Goal: Communication & Community: Participate in discussion

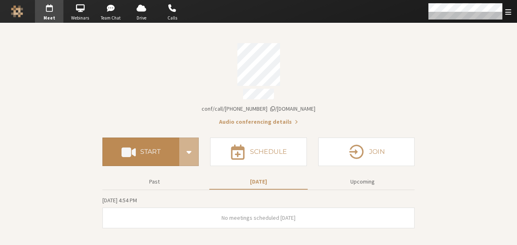
click at [154, 150] on h4 "Start" at bounding box center [150, 151] width 20 height 7
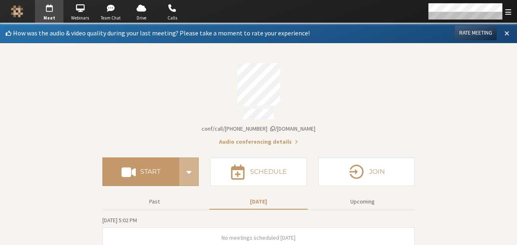
click at [505, 33] on span at bounding box center [507, 32] width 5 height 7
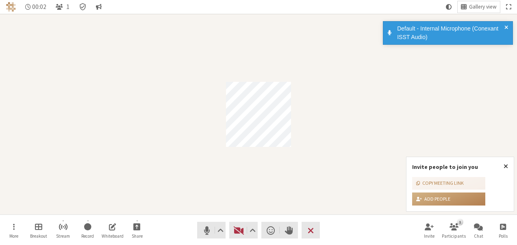
click at [506, 25] on span at bounding box center [507, 32] width 4 height 17
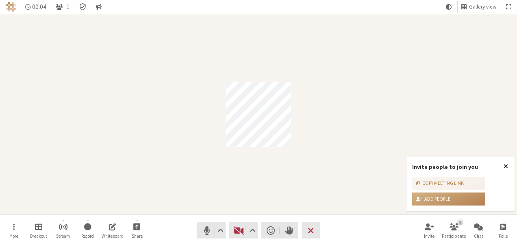
click at [508, 166] on span "Close popover" at bounding box center [506, 166] width 4 height 7
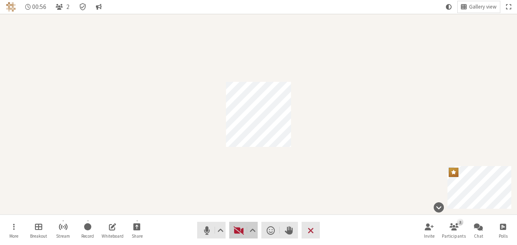
click at [234, 230] on span "Start video (Alt+V)" at bounding box center [238, 230] width 11 height 11
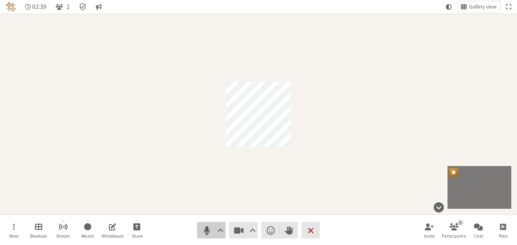
click at [204, 225] on span "Mute (Alt+A)" at bounding box center [206, 230] width 11 height 11
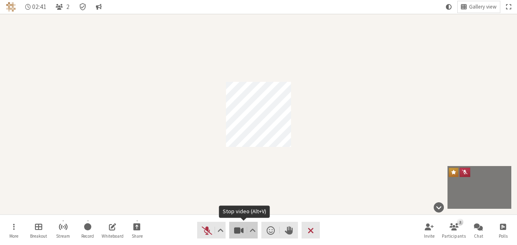
click at [240, 231] on span "Stop video (Alt+V)" at bounding box center [238, 230] width 11 height 11
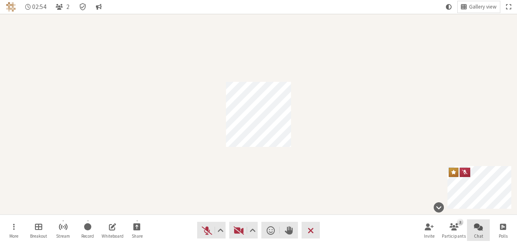
click at [477, 224] on span "Open chat" at bounding box center [478, 226] width 9 height 9
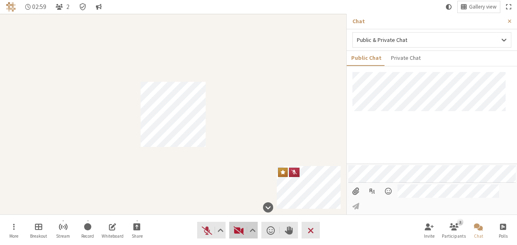
click at [240, 230] on span "Start video (Alt+V)" at bounding box center [238, 230] width 11 height 11
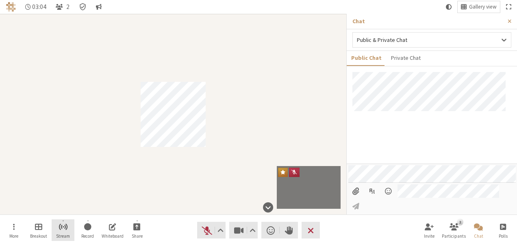
click at [65, 232] on button "Stream" at bounding box center [63, 230] width 23 height 22
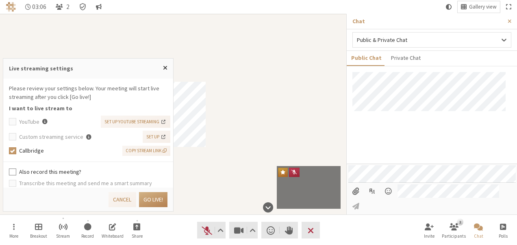
click at [20, 171] on label "Also record this meeting?" at bounding box center [93, 172] width 149 height 9
click at [16, 171] on input "Also record this meeting?" at bounding box center [12, 172] width 7 height 8
click at [146, 150] on span "Copy stream link" at bounding box center [146, 150] width 41 height 7
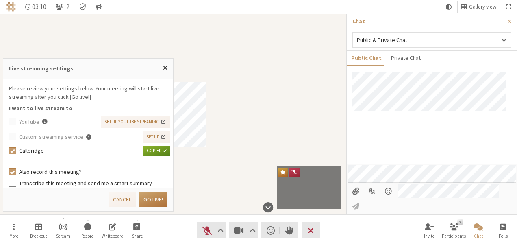
click at [154, 198] on button "Go live!" at bounding box center [153, 199] width 28 height 15
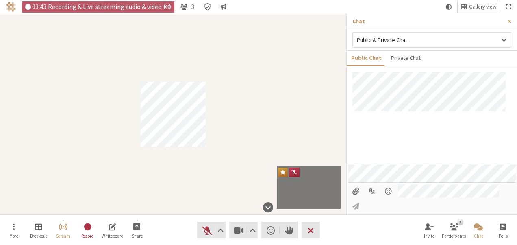
click at [360, 198] on input "File picker" at bounding box center [356, 191] width 15 height 14
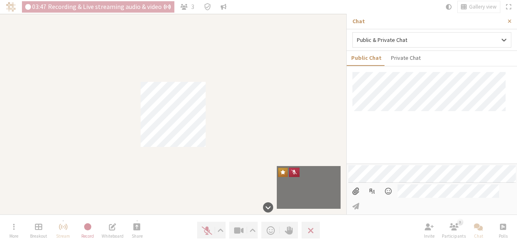
type input "C:\fakepath\Screenshot_20251001_235101_Phone.jpg"
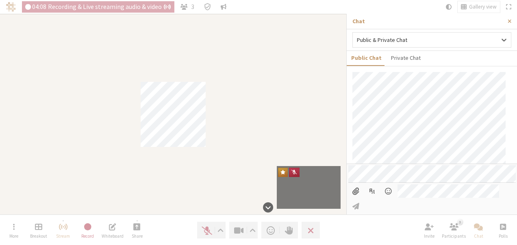
scroll to position [87, 0]
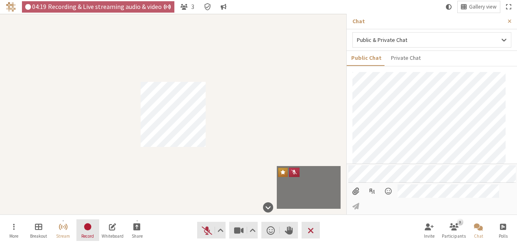
click at [81, 235] on button "Record" at bounding box center [87, 230] width 23 height 22
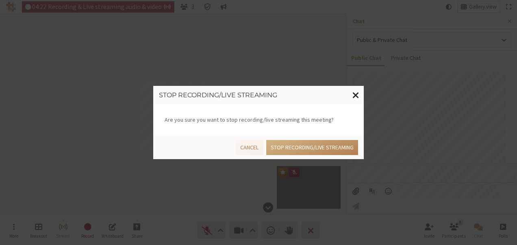
click at [356, 92] on span "Close modal" at bounding box center [356, 95] width 7 height 10
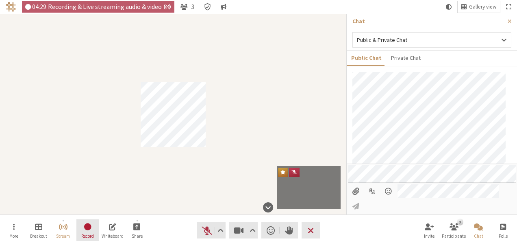
scroll to position [182, 0]
click at [510, 21] on span "Close sidebar" at bounding box center [510, 21] width 4 height 6
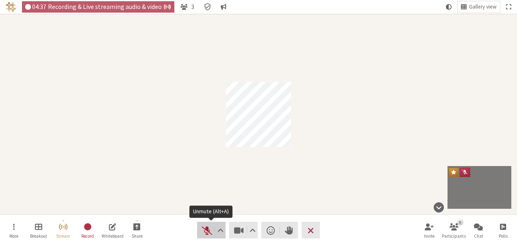
click at [204, 233] on span "Unmute (Alt+A)" at bounding box center [206, 230] width 11 height 11
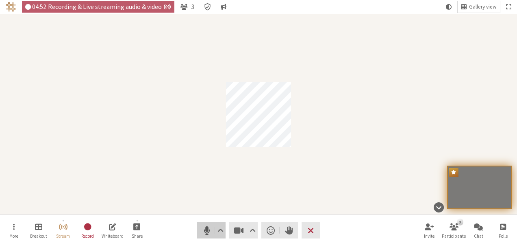
click at [204, 233] on span "Mute (Alt+A)" at bounding box center [206, 230] width 11 height 11
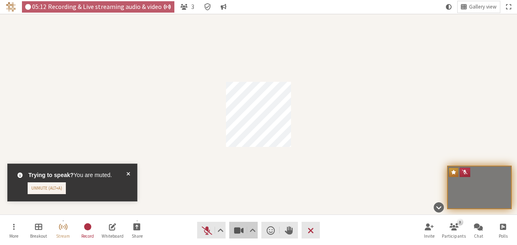
click at [234, 229] on span "Stop video (Alt+V)" at bounding box center [238, 230] width 11 height 11
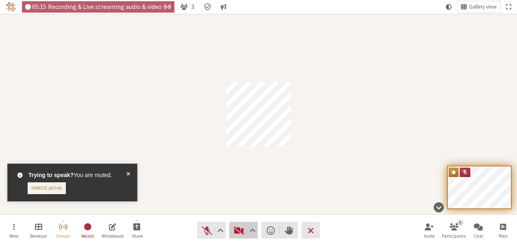
click at [236, 229] on span "Start video (Alt+V)" at bounding box center [238, 230] width 11 height 11
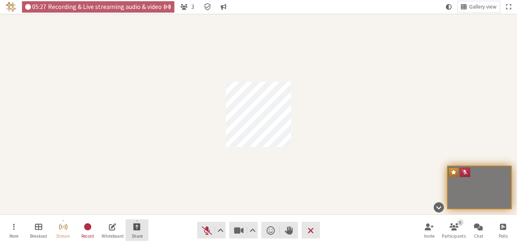
click at [133, 233] on span "Share" at bounding box center [137, 235] width 11 height 5
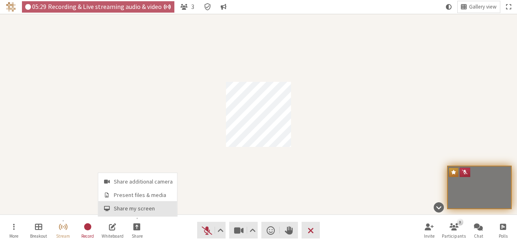
click at [129, 204] on button "Share my screen" at bounding box center [137, 208] width 79 height 15
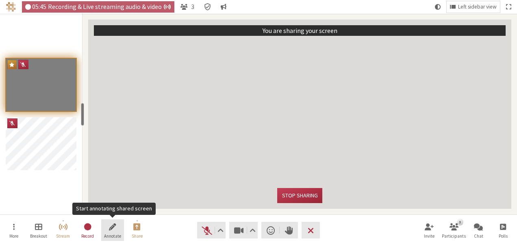
click at [112, 233] on span "Annotate" at bounding box center [112, 235] width 17 height 5
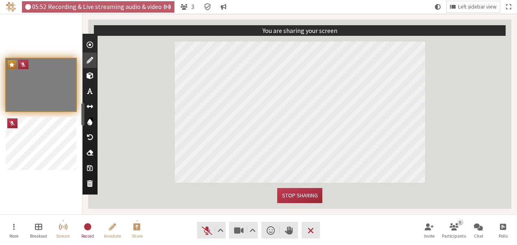
click at [89, 92] on span "Use text tool" at bounding box center [90, 91] width 6 height 8
type textarea "staging reg"
drag, startPoint x: 344, startPoint y: 59, endPoint x: 388, endPoint y: 68, distance: 45.1
click at [388, 68] on textarea "staging reg" at bounding box center [343, 59] width 93 height 20
click at [312, 200] on button "Stop sharing" at bounding box center [299, 195] width 45 height 15
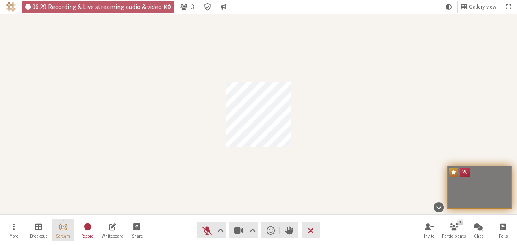
click at [59, 233] on span "Stream" at bounding box center [63, 235] width 14 height 5
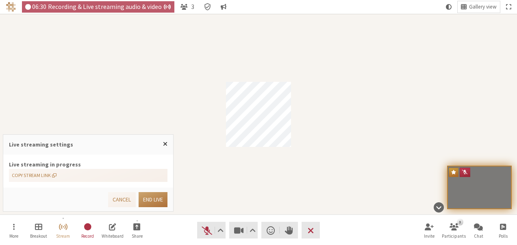
click at [149, 203] on button "End live" at bounding box center [153, 199] width 29 height 15
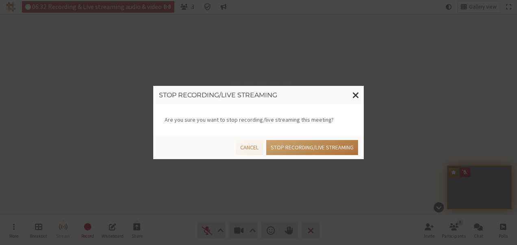
click at [322, 142] on button "Stop recording/live streaming" at bounding box center [312, 147] width 92 height 15
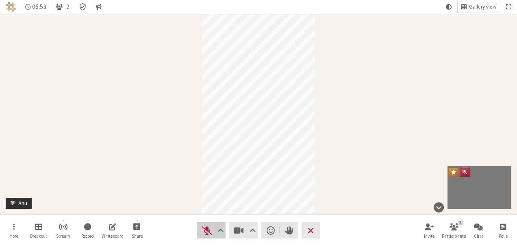
click at [203, 231] on span "Unmute (Alt+A)" at bounding box center [206, 230] width 11 height 11
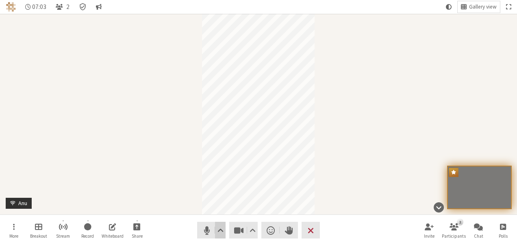
click at [216, 226] on button "Audio settings" at bounding box center [220, 230] width 10 height 17
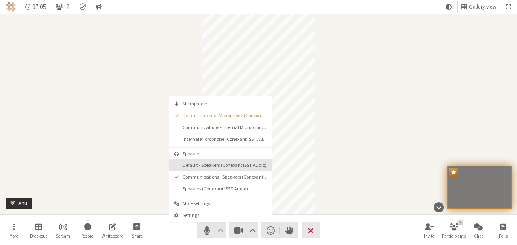
click at [215, 159] on button "Default - Speakers (Conexant ISST Audio)" at bounding box center [220, 165] width 103 height 12
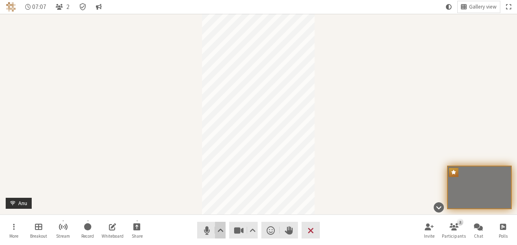
click at [219, 225] on span "Audio settings" at bounding box center [221, 230] width 6 height 11
click at [348, 178] on div "Participant" at bounding box center [258, 114] width 517 height 201
click at [224, 228] on button "Audio settings" at bounding box center [220, 230] width 10 height 17
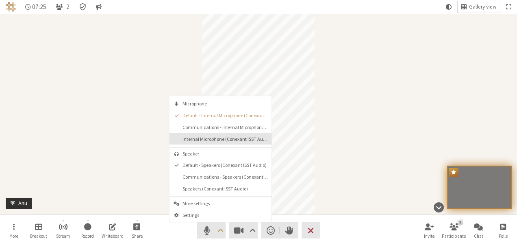
click at [199, 136] on span "Internal Microphone (Conexant ISST Audio)" at bounding box center [225, 138] width 85 height 5
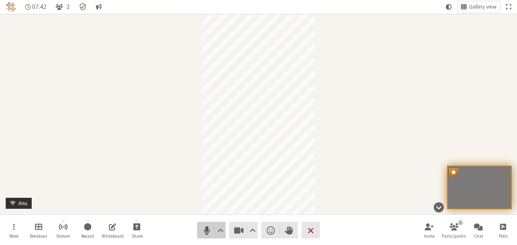
click at [209, 231] on span "Mute (Alt+A)" at bounding box center [206, 230] width 11 height 11
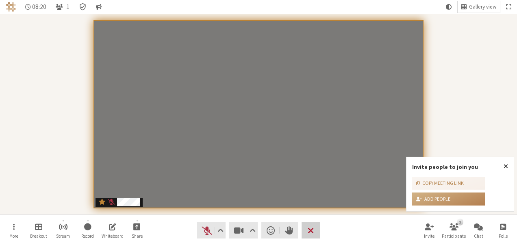
click at [312, 229] on span "End or leave meeting" at bounding box center [311, 230] width 6 height 11
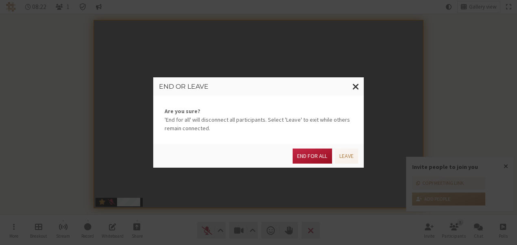
click at [308, 157] on button "End for all" at bounding box center [312, 155] width 39 height 15
